Goal: Task Accomplishment & Management: Use online tool/utility

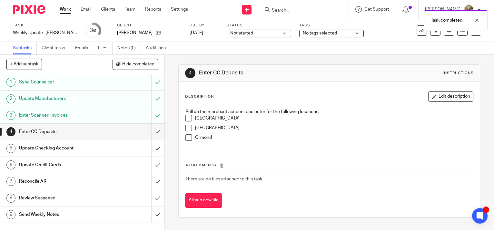
click at [189, 129] on span at bounding box center [189, 128] width 6 height 6
click at [187, 117] on span at bounding box center [189, 118] width 6 height 6
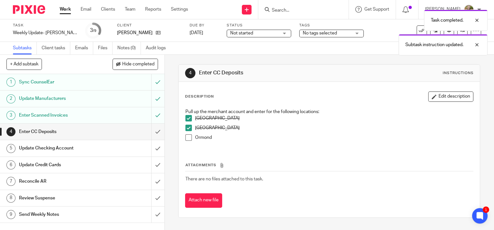
click at [186, 137] on span at bounding box center [189, 138] width 6 height 6
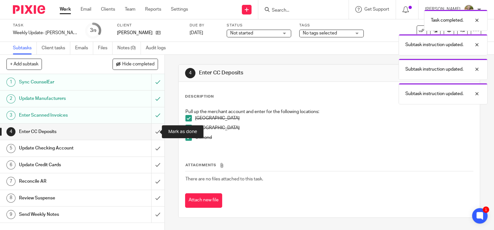
click at [151, 132] on input "submit" at bounding box center [82, 132] width 165 height 16
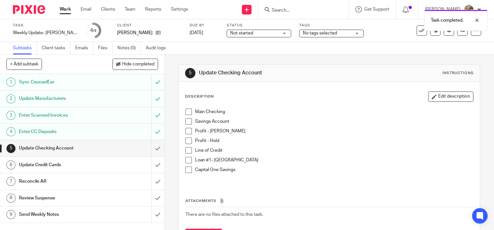
click at [186, 110] on span at bounding box center [189, 112] width 6 height 6
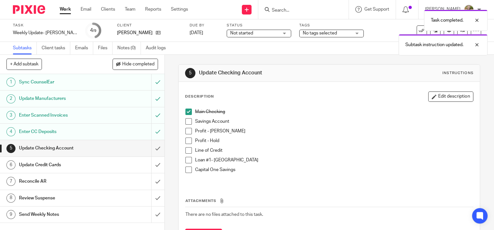
click at [188, 119] on span at bounding box center [189, 121] width 6 height 6
click at [188, 129] on span at bounding box center [189, 131] width 6 height 6
click at [188, 138] on span at bounding box center [189, 141] width 6 height 6
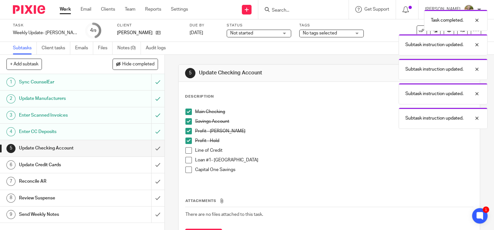
click at [188, 148] on span at bounding box center [189, 150] width 6 height 6
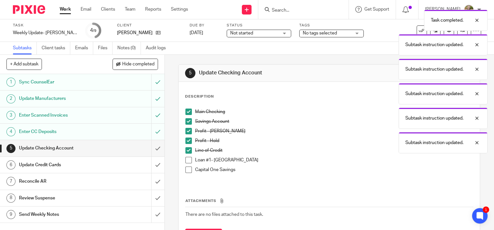
click at [188, 161] on span at bounding box center [189, 160] width 6 height 6
click at [151, 147] on input "submit" at bounding box center [82, 148] width 165 height 16
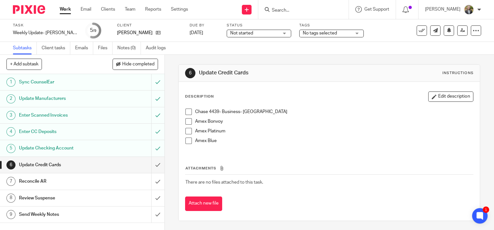
click at [188, 110] on span at bounding box center [189, 112] width 6 height 6
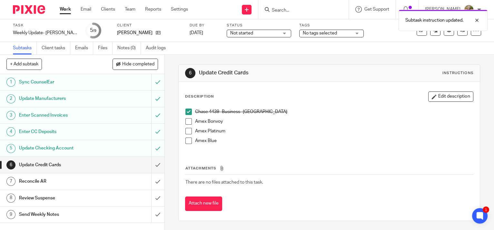
click at [187, 131] on span at bounding box center [189, 131] width 6 height 6
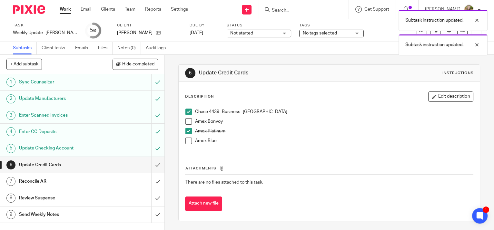
click at [188, 121] on span at bounding box center [189, 121] width 6 height 6
click at [187, 140] on span at bounding box center [189, 141] width 6 height 6
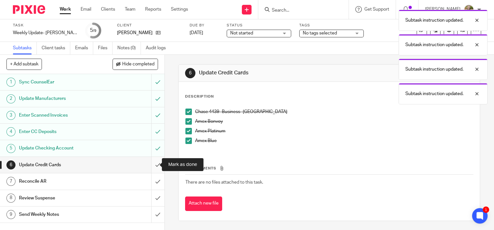
click at [151, 163] on input "submit" at bounding box center [82, 165] width 165 height 16
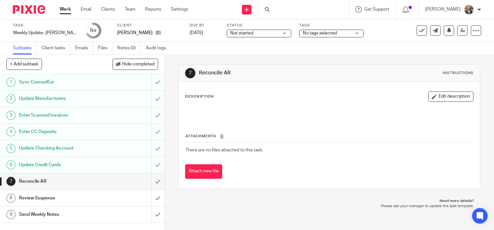
click at [150, 196] on input "submit" at bounding box center [82, 198] width 165 height 16
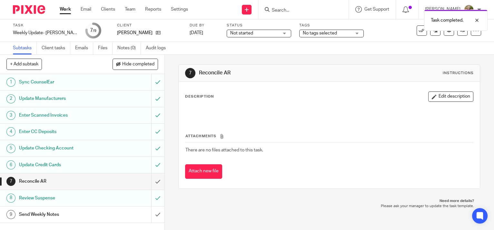
click at [110, 214] on div "Send Weekly Notes" at bounding box center [82, 215] width 126 height 10
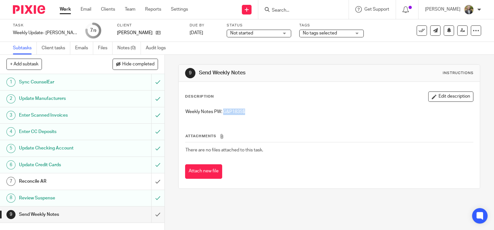
drag, startPoint x: 244, startPoint y: 112, endPoint x: 222, endPoint y: 111, distance: 21.7
click at [222, 111] on p "Weekly Notes PW: G&P1835$" at bounding box center [330, 112] width 288 height 6
copy p "G&P1835$"
click at [153, 214] on input "submit" at bounding box center [82, 215] width 165 height 16
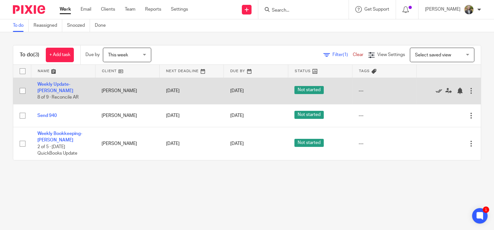
click at [436, 91] on icon at bounding box center [439, 91] width 6 height 6
